Goal: Transaction & Acquisition: Book appointment/travel/reservation

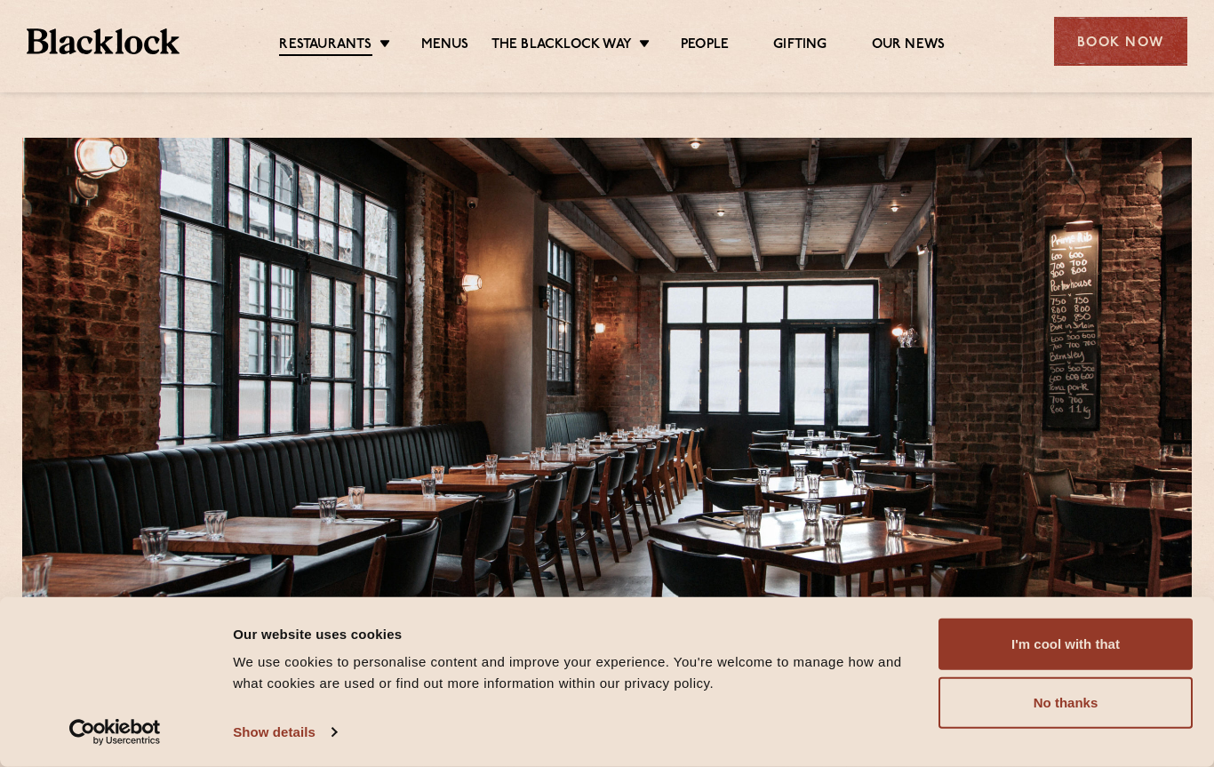
click at [1115, 634] on button "I'm cool with that" at bounding box center [1066, 645] width 254 height 52
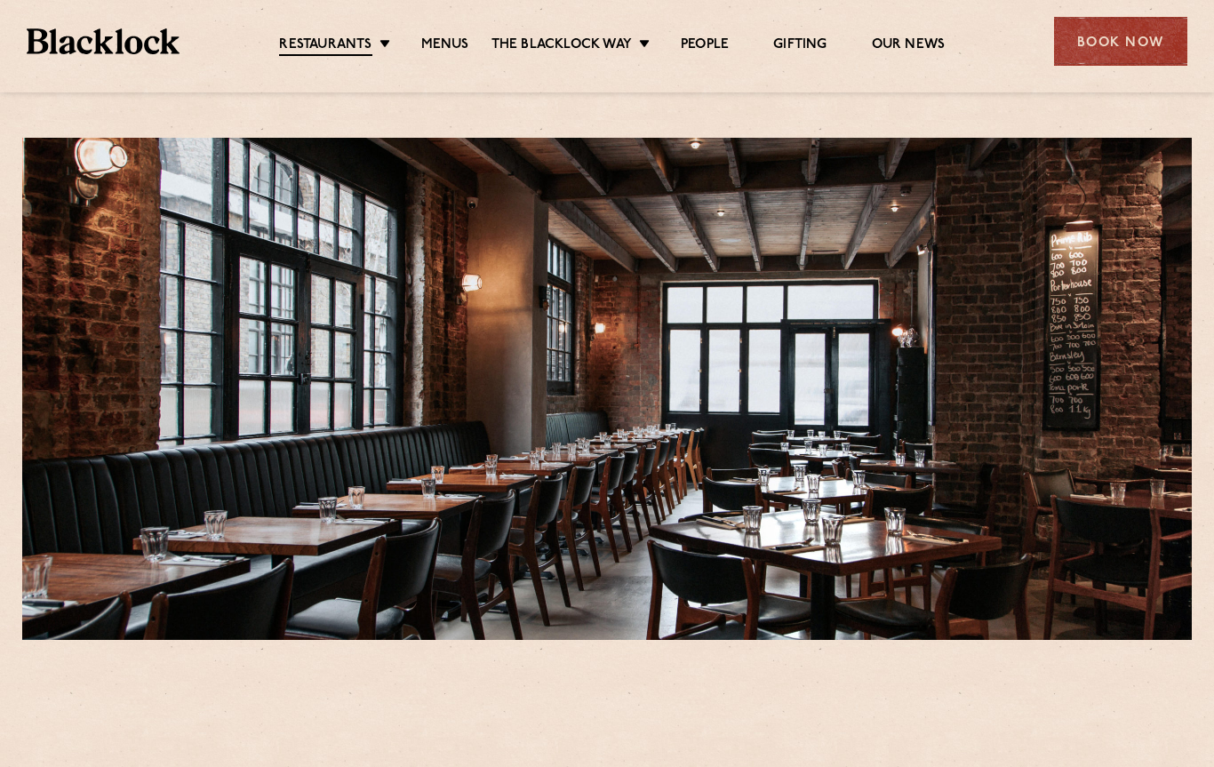
click at [446, 36] on link "Menus" at bounding box center [445, 45] width 48 height 18
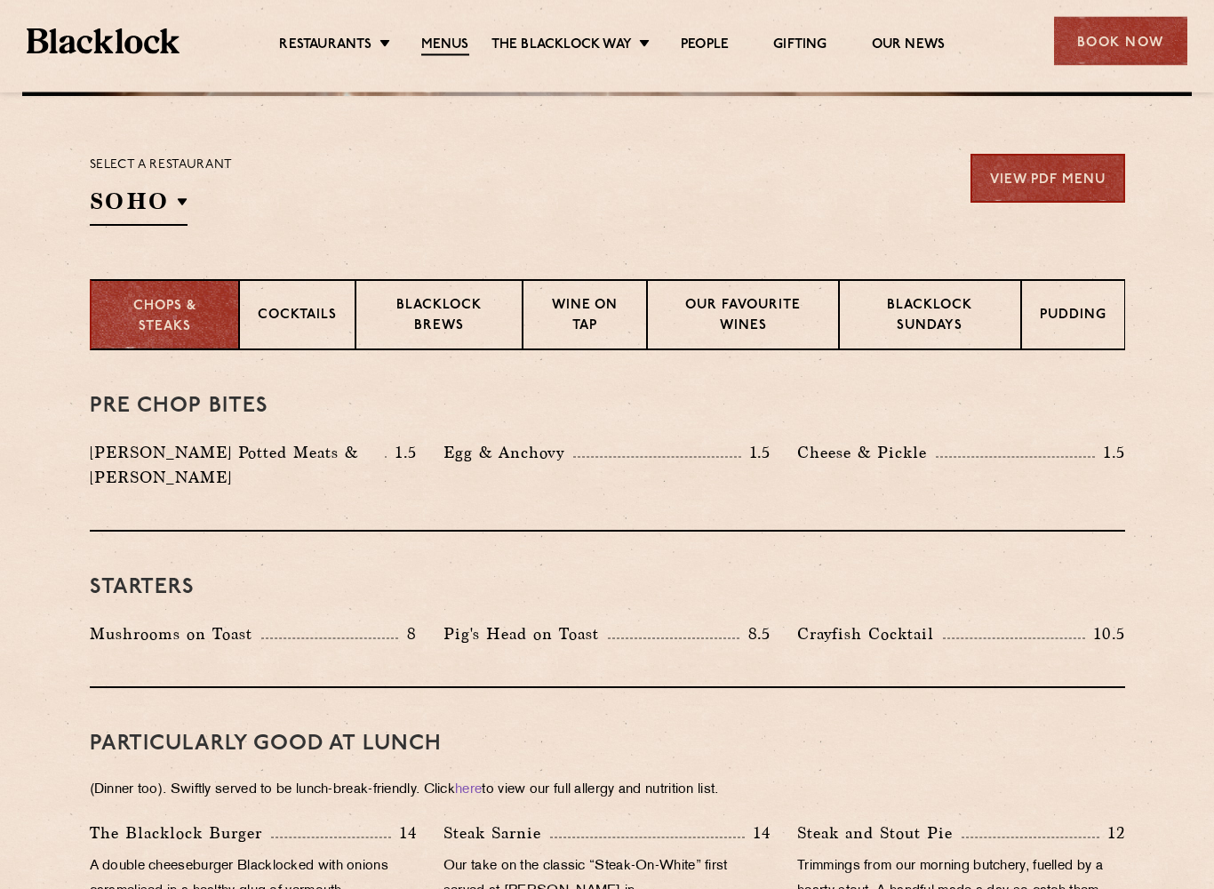
scroll to position [544, 0]
click at [930, 308] on p "Blacklock Sundays" at bounding box center [930, 317] width 145 height 42
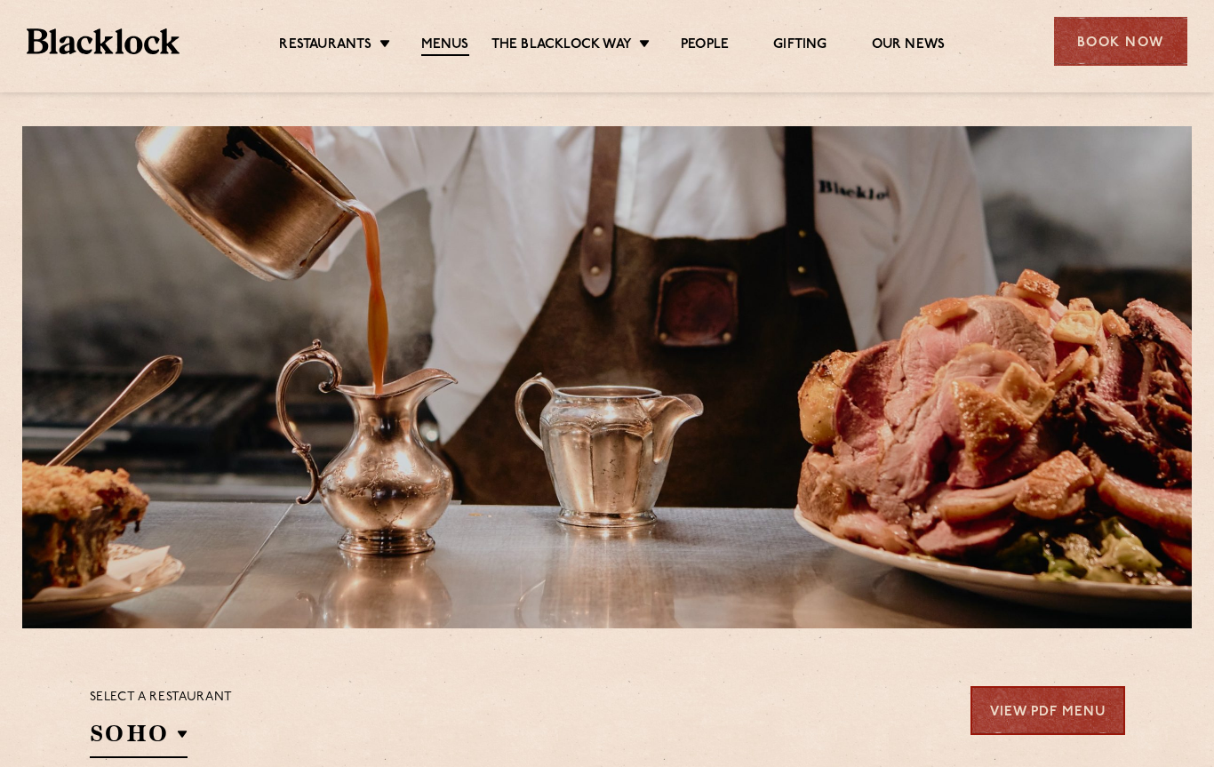
scroll to position [0, 0]
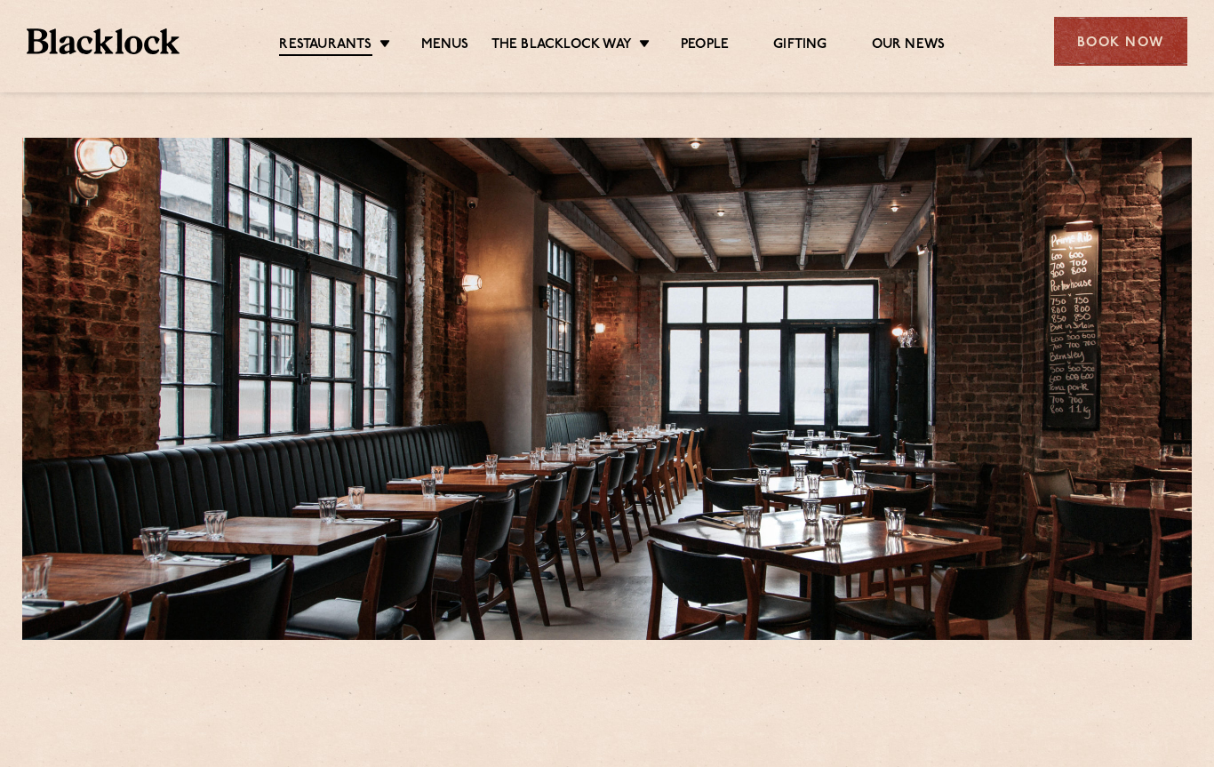
click at [1120, 39] on div "Book Now" at bounding box center [1120, 41] width 133 height 49
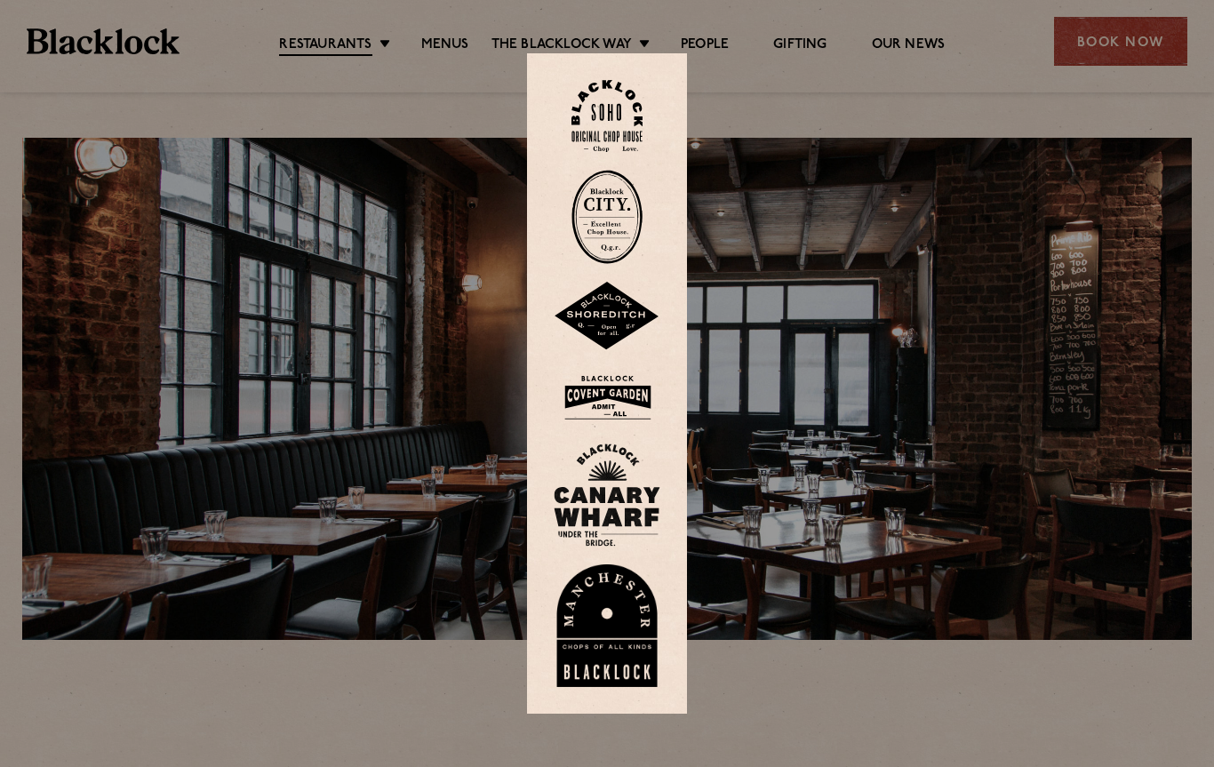
click at [612, 309] on img at bounding box center [607, 316] width 107 height 69
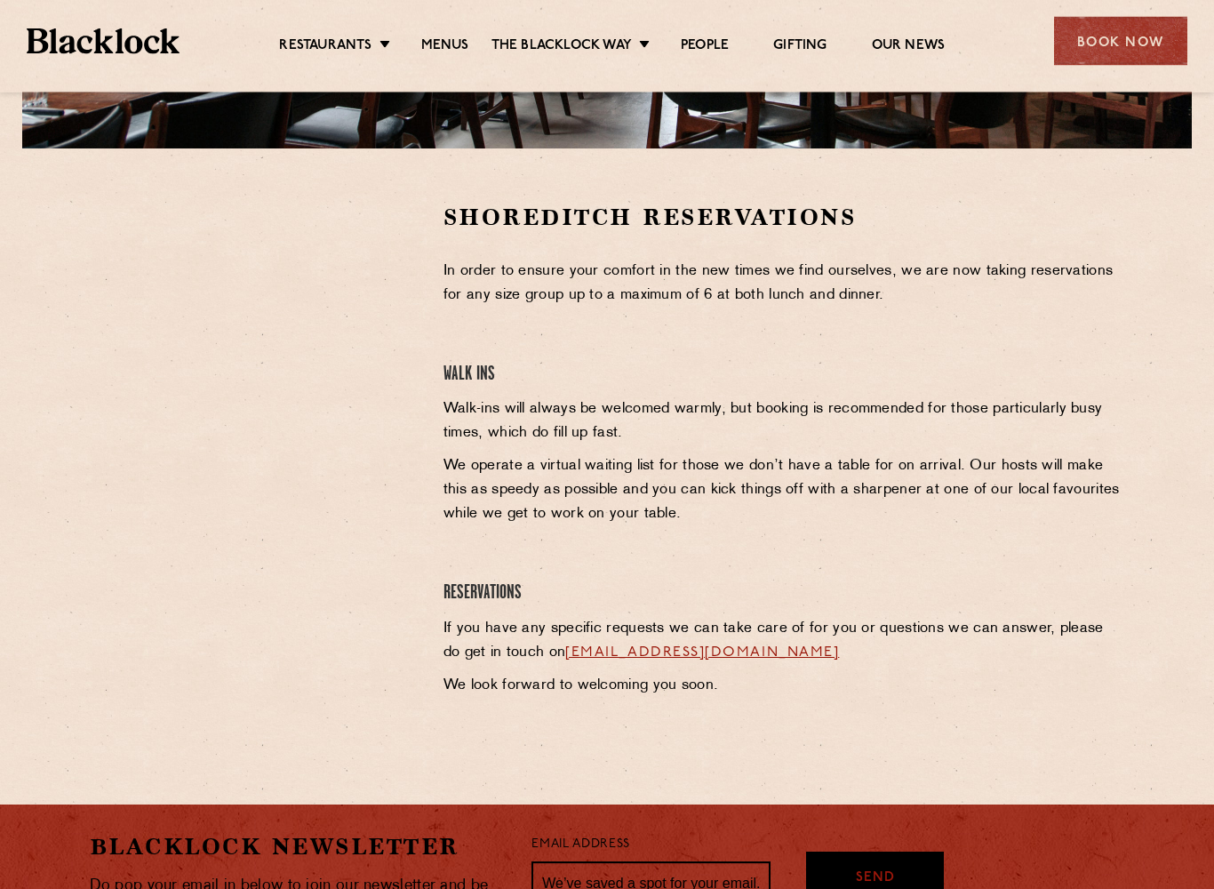
scroll to position [492, 0]
